Goal: Navigation & Orientation: Find specific page/section

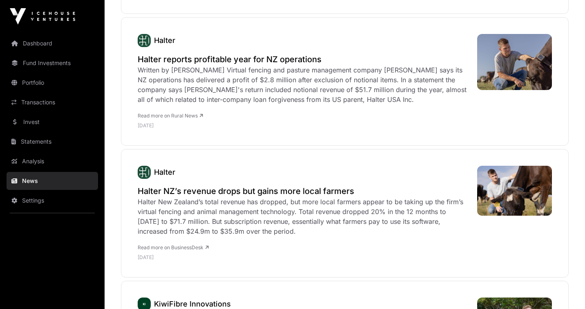
scroll to position [872, 0]
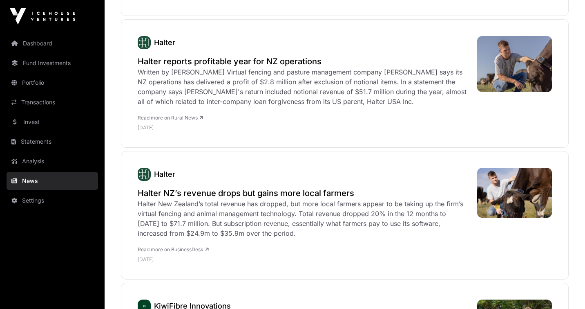
click at [208, 247] on icon at bounding box center [207, 249] width 4 height 5
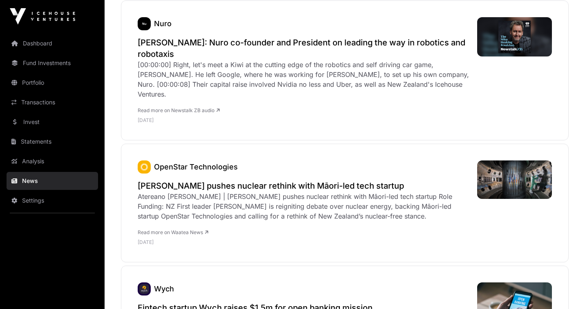
scroll to position [148, 0]
click at [313, 166] on div "OpenStar Technologies Winston Peters pushes nuclear rethink with Māori-led tech…" at bounding box center [303, 203] width 331 height 85
click at [314, 180] on h2 "Winston Peters pushes nuclear rethink with Māori-led tech startup" at bounding box center [303, 185] width 331 height 11
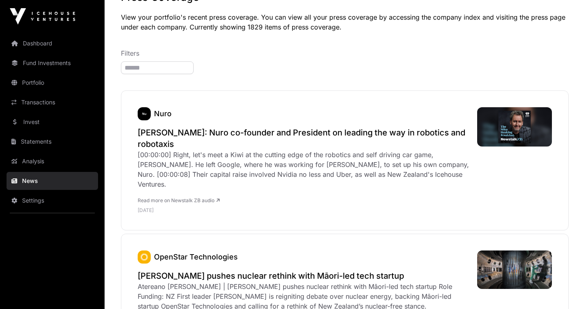
scroll to position [56, 0]
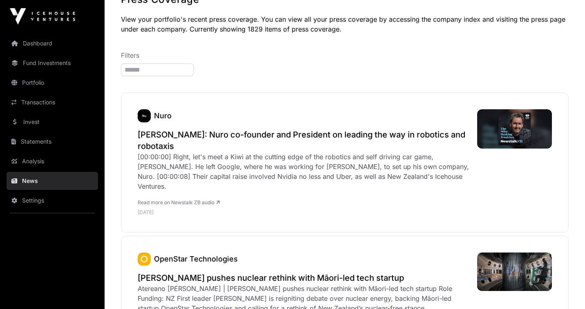
click at [230, 289] on div "Atereano Mateariki Winston Peters | Winston Peters pushes nuclear rethink with …" at bounding box center [303, 297] width 331 height 29
click at [239, 272] on h2 "Winston Peters pushes nuclear rethink with Māori-led tech startup" at bounding box center [303, 277] width 331 height 11
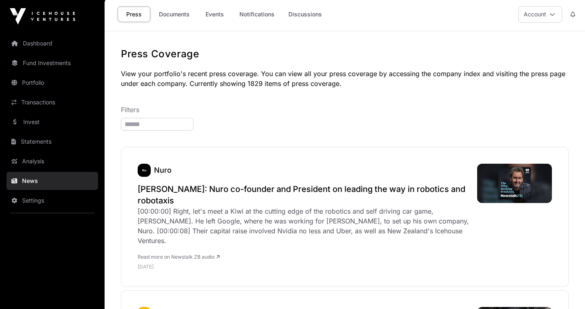
scroll to position [0, 0]
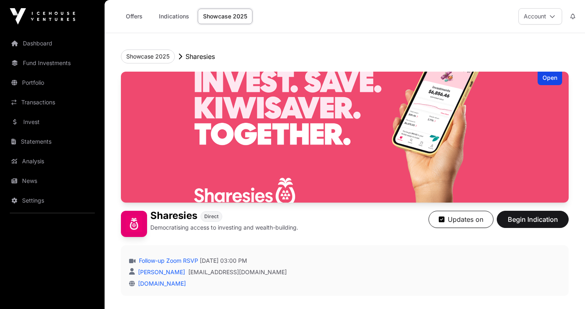
scroll to position [304, 0]
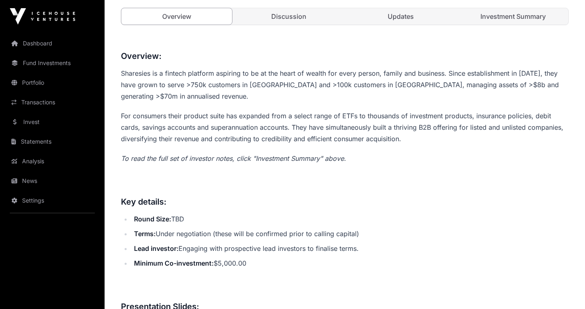
click at [37, 85] on link "Portfolio" at bounding box center [53, 83] width 92 height 18
click at [31, 83] on link "Portfolio" at bounding box center [53, 83] width 92 height 18
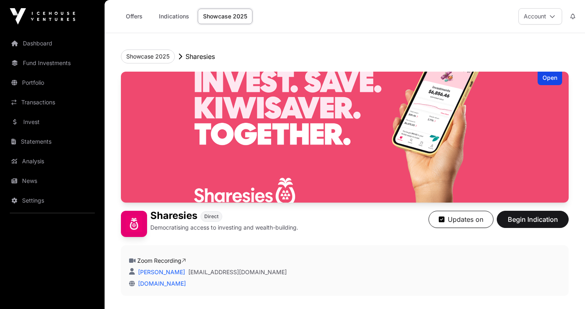
scroll to position [304, 0]
